Goal: Task Accomplishment & Management: Manage account settings

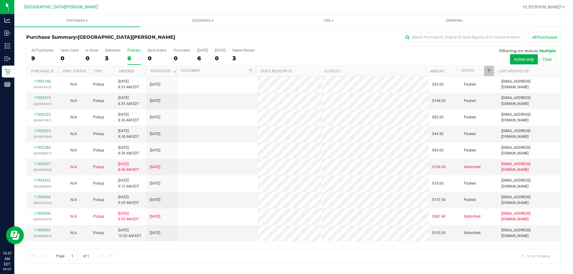
click at [136, 52] on div "PickUps" at bounding box center [133, 50] width 13 height 4
click at [0, 0] on input "PickUps 6" at bounding box center [0, 0] width 0 height 0
click at [132, 54] on label "PickUps 10" at bounding box center [133, 56] width 13 height 16
click at [0, 0] on input "PickUps 10" at bounding box center [0, 0] width 0 height 0
click at [132, 54] on label "PickUps 10" at bounding box center [133, 56] width 13 height 16
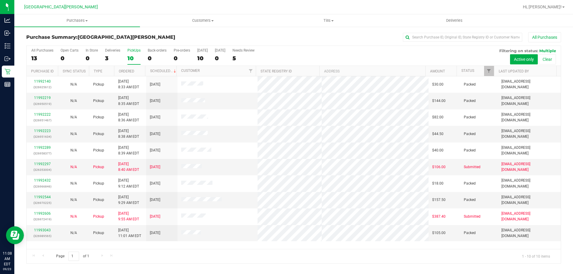
click at [0, 0] on input "PickUps 10" at bounding box center [0, 0] width 0 height 0
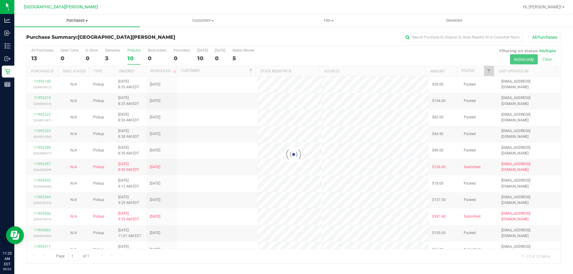
click at [80, 24] on uib-tab-heading "Purchases Summary of purchases Fulfillment All purchases" at bounding box center [77, 20] width 126 height 13
click at [50, 45] on span "Fulfillment" at bounding box center [32, 43] width 37 height 5
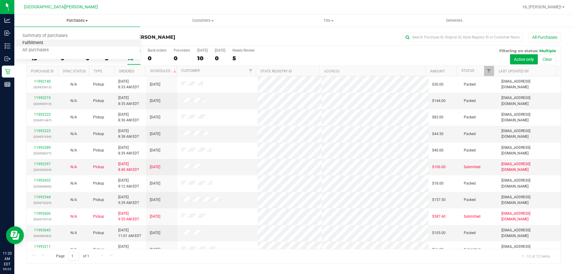
click at [50, 45] on span "Fulfillment" at bounding box center [32, 43] width 37 height 5
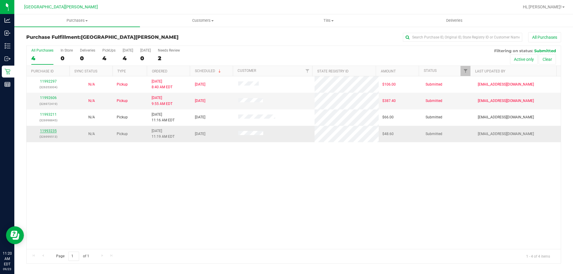
click at [41, 132] on link "11993235" at bounding box center [48, 131] width 17 height 4
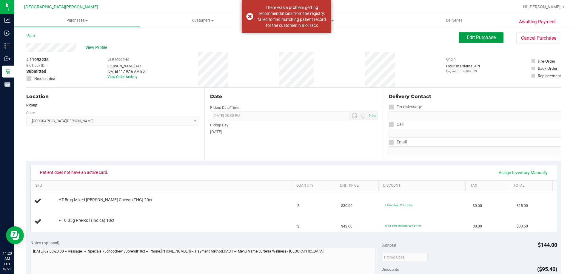
click at [473, 41] on button "Edit Purchase" at bounding box center [481, 37] width 45 height 11
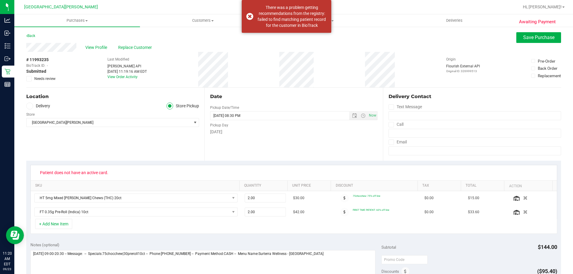
click at [124, 50] on span "Replace Customer" at bounding box center [136, 47] width 36 height 6
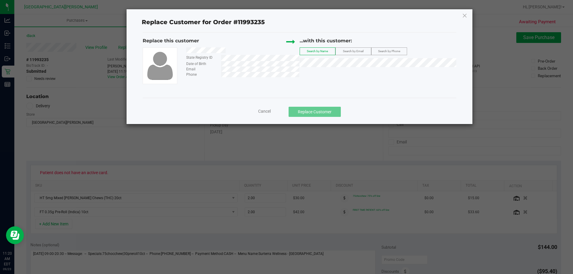
click at [389, 55] on div "Search by Phone" at bounding box center [389, 51] width 36 height 8
click at [389, 50] on span "Search by Phone" at bounding box center [389, 51] width 22 height 3
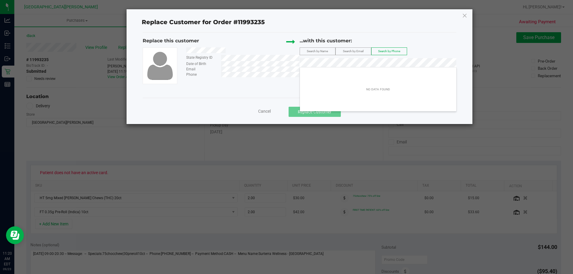
click at [353, 50] on span "Search by Email" at bounding box center [353, 51] width 21 height 3
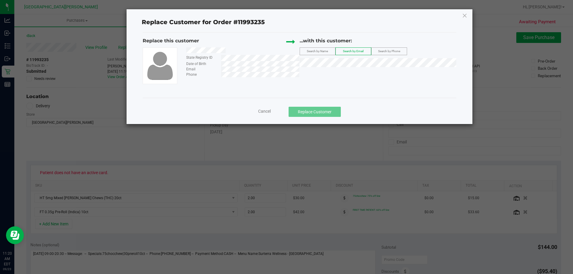
click at [315, 52] on span "Search by Name" at bounding box center [317, 51] width 21 height 3
click at [228, 51] on div at bounding box center [241, 50] width 118 height 7
click at [327, 73] on span "[PERSON_NAME]" at bounding box center [319, 73] width 32 height 5
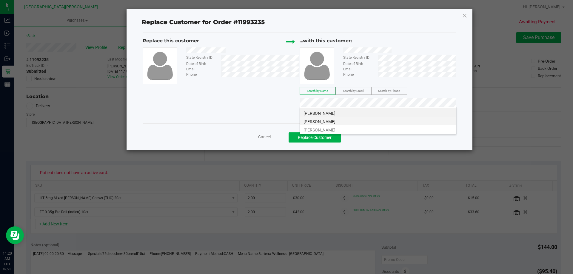
click at [327, 120] on span "[PERSON_NAME]" at bounding box center [319, 121] width 32 height 5
click at [323, 136] on button "Replace Customer" at bounding box center [314, 137] width 52 height 10
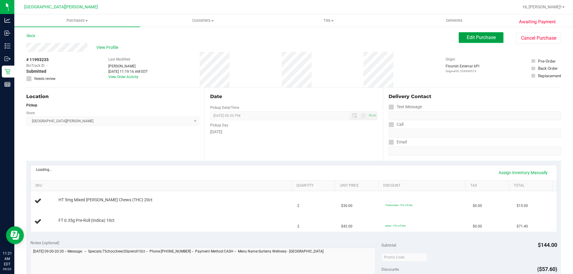
click at [468, 41] on button "Edit Purchase" at bounding box center [481, 37] width 45 height 11
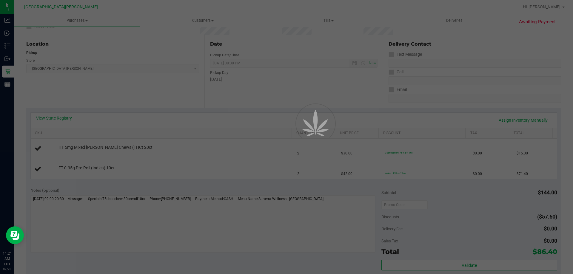
scroll to position [60, 0]
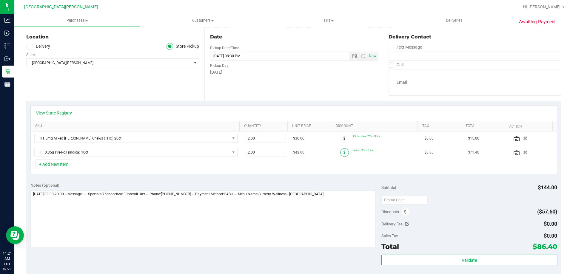
click at [341, 151] on span at bounding box center [344, 152] width 9 height 9
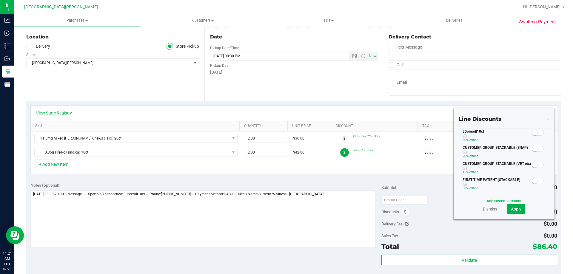
click at [533, 131] on span at bounding box center [538, 133] width 12 height 6
click at [511, 211] on span "Apply" at bounding box center [516, 209] width 10 height 5
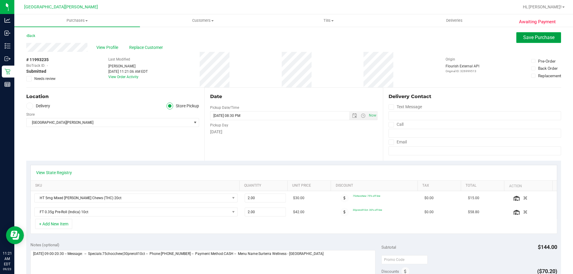
click at [523, 40] on span "Save Purchase" at bounding box center [538, 38] width 31 height 6
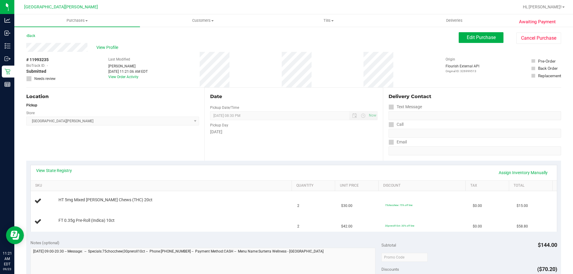
click at [62, 167] on div "View State Registry Assign Inventory Manually" at bounding box center [294, 172] width 526 height 15
click at [63, 172] on link "View State Registry" at bounding box center [54, 171] width 36 height 6
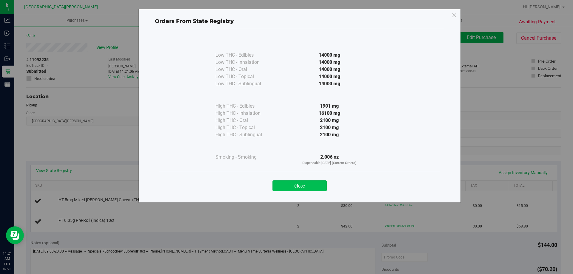
click at [300, 184] on button "Close" at bounding box center [299, 185] width 54 height 11
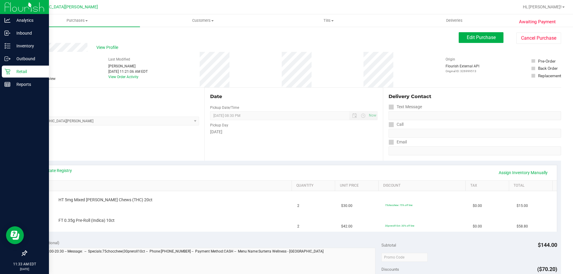
click at [5, 72] on icon at bounding box center [7, 72] width 6 height 6
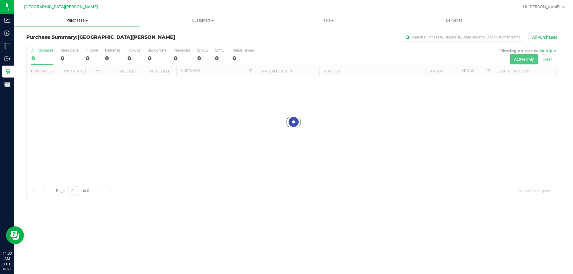
click at [77, 21] on span "Purchases" at bounding box center [77, 20] width 126 height 5
click at [44, 41] on span "Fulfillment" at bounding box center [32, 43] width 37 height 5
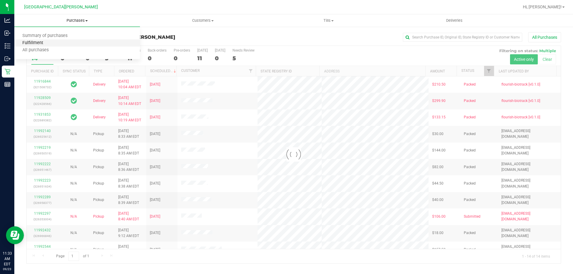
click at [44, 41] on span "Fulfillment" at bounding box center [32, 43] width 37 height 5
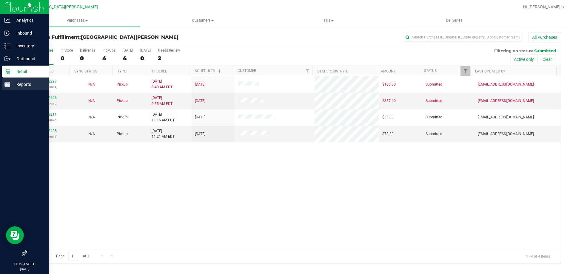
click at [8, 80] on div "Reports" at bounding box center [25, 84] width 47 height 12
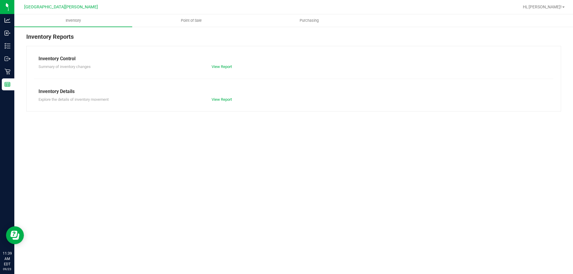
click at [191, 14] on link "Point of Sale" at bounding box center [191, 20] width 118 height 13
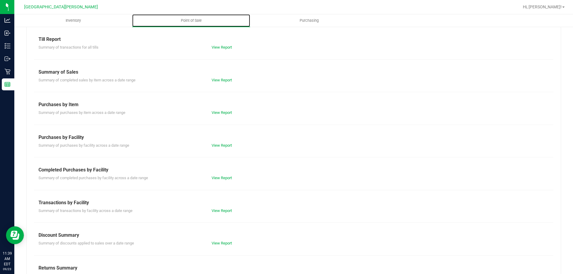
scroll to position [39, 0]
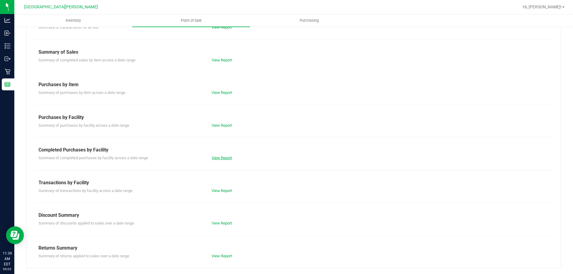
click at [231, 159] on link "View Report" at bounding box center [222, 158] width 20 height 4
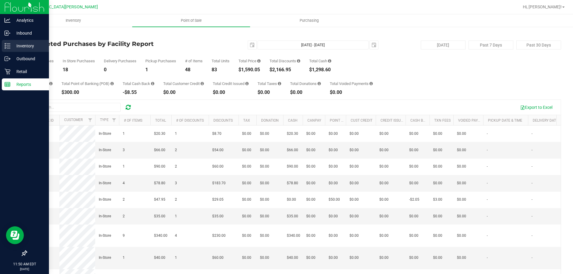
click at [11, 46] on p "Inventory" at bounding box center [28, 45] width 36 height 7
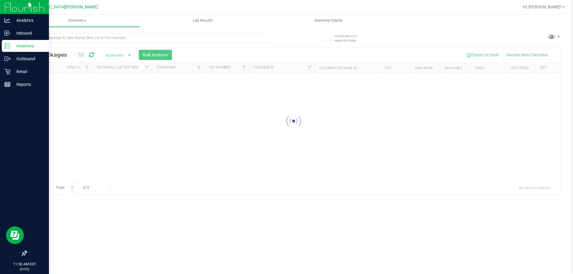
click at [61, 43] on div at bounding box center [148, 40] width 244 height 14
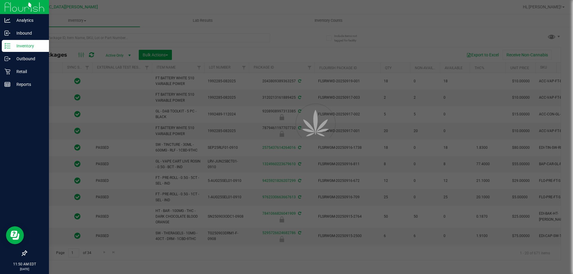
click at [58, 38] on div at bounding box center [286, 137] width 573 height 274
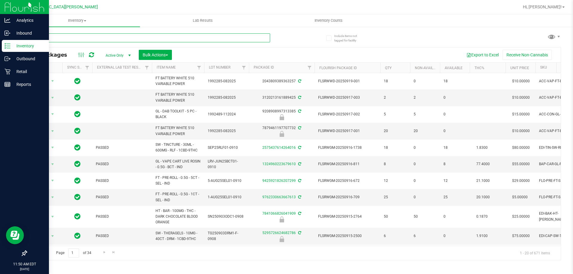
click at [58, 38] on input "text" at bounding box center [148, 37] width 244 height 9
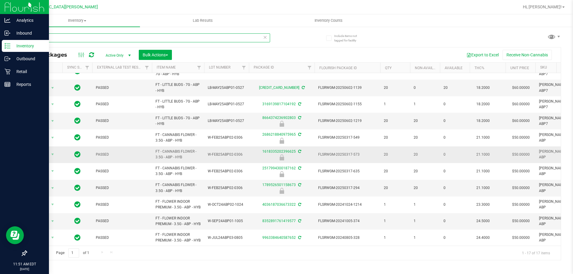
scroll to position [129, 0]
click at [168, 149] on span "FT - CANNABIS FLOWER - 3.5G - ABP - HYB" at bounding box center [177, 154] width 45 height 11
copy tr "FT - CANNABIS FLOWER - 3.5G - ABP - HYB"
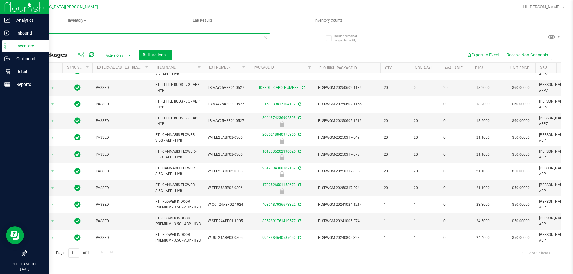
click at [57, 36] on input "abp" at bounding box center [148, 37] width 244 height 9
paste input "FT - CANNABIS FLOWER - 3.5G - ABP - HYB"
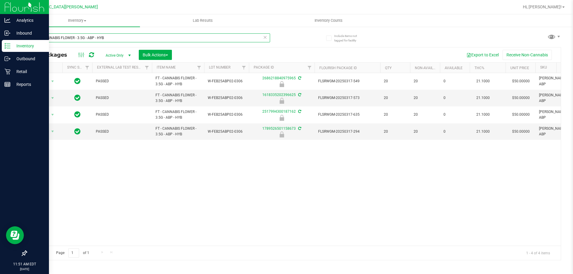
type input "FT - CANNABIS FLOWER - 3.5G - ABP - HYB"
click at [0, 70] on link "Retail" at bounding box center [24, 72] width 49 height 13
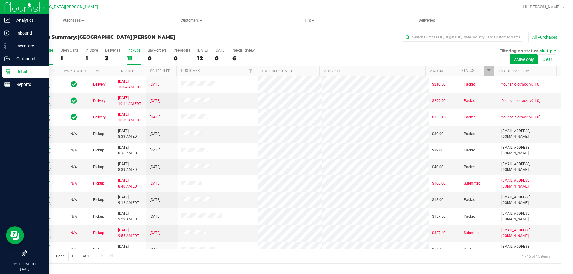
click at [130, 55] on div "11" at bounding box center [133, 58] width 13 height 7
click at [0, 0] on input "PickUps 11" at bounding box center [0, 0] width 0 height 0
